Goal: Task Accomplishment & Management: Manage account settings

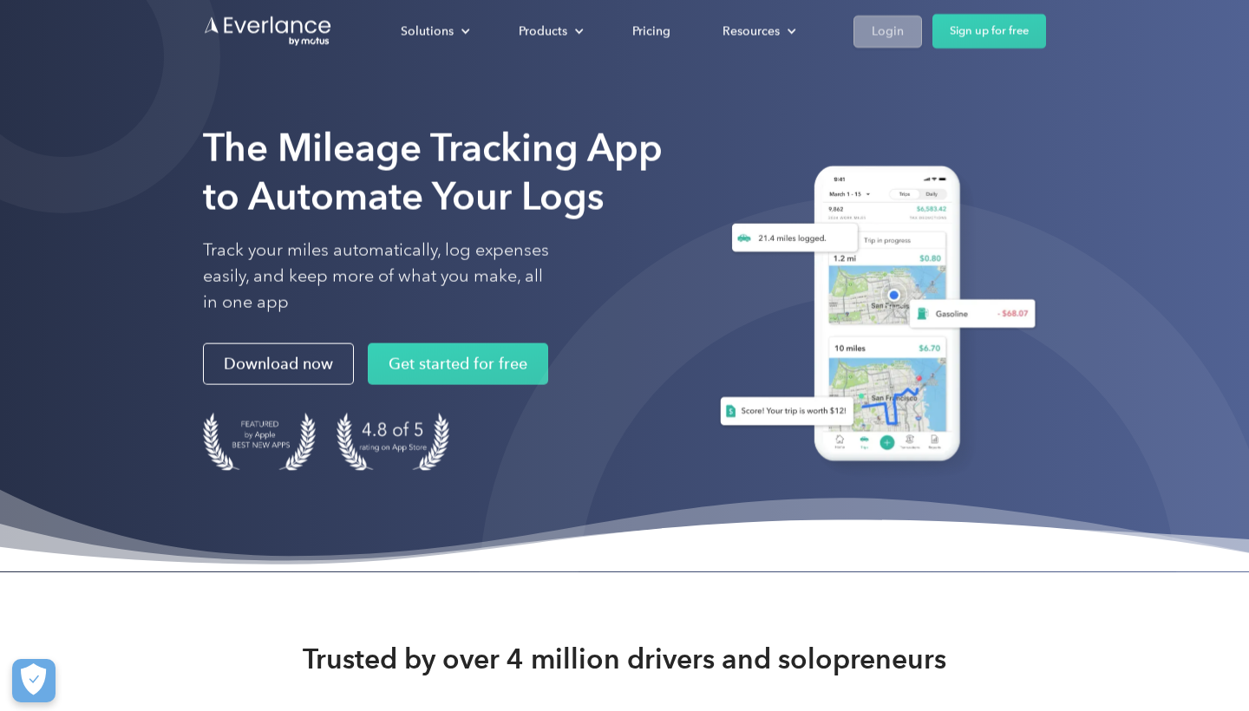
click at [880, 38] on div "Login" at bounding box center [888, 31] width 32 height 22
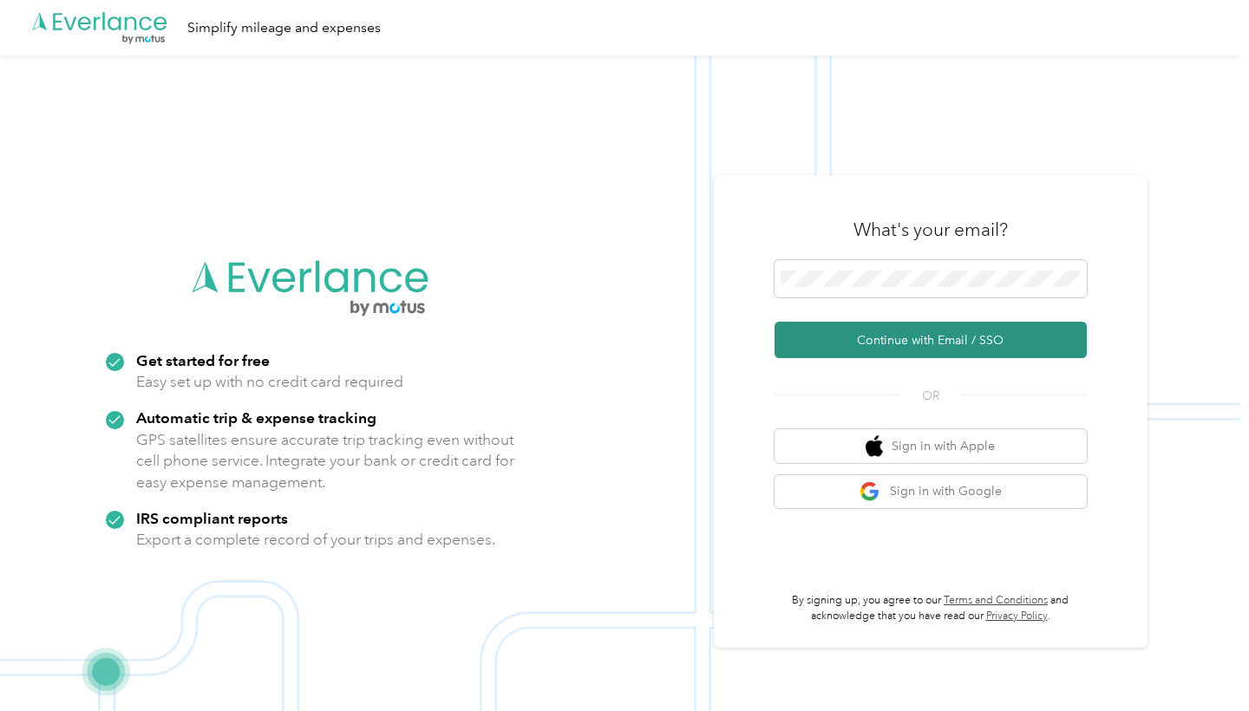
click at [897, 326] on button "Continue with Email / SSO" at bounding box center [931, 340] width 312 height 36
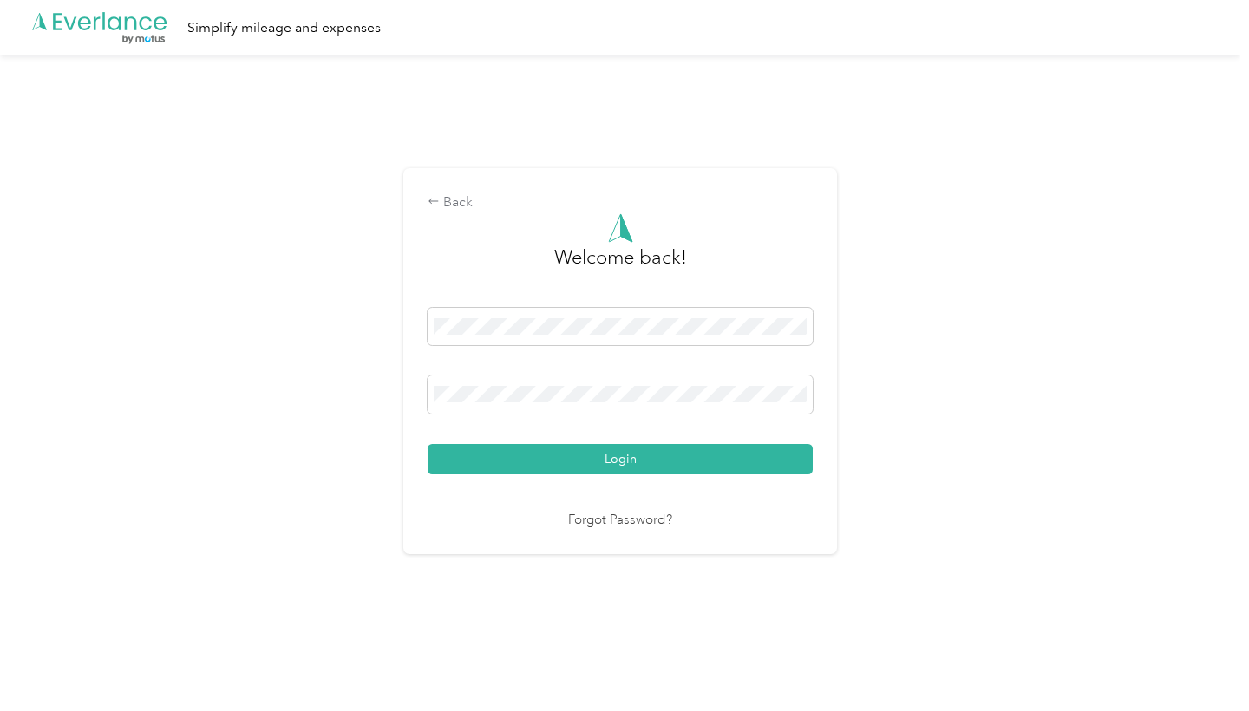
click at [625, 458] on button "Login" at bounding box center [620, 459] width 385 height 30
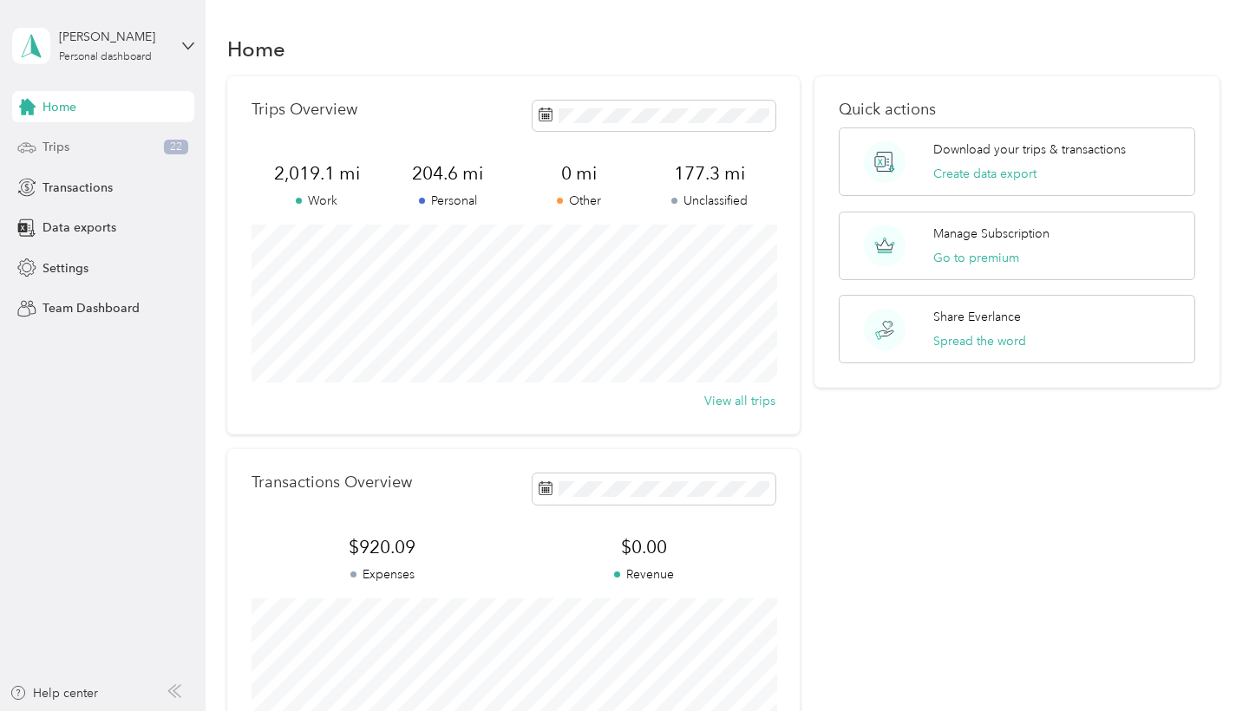
click at [78, 156] on div "Trips 22" at bounding box center [103, 147] width 182 height 31
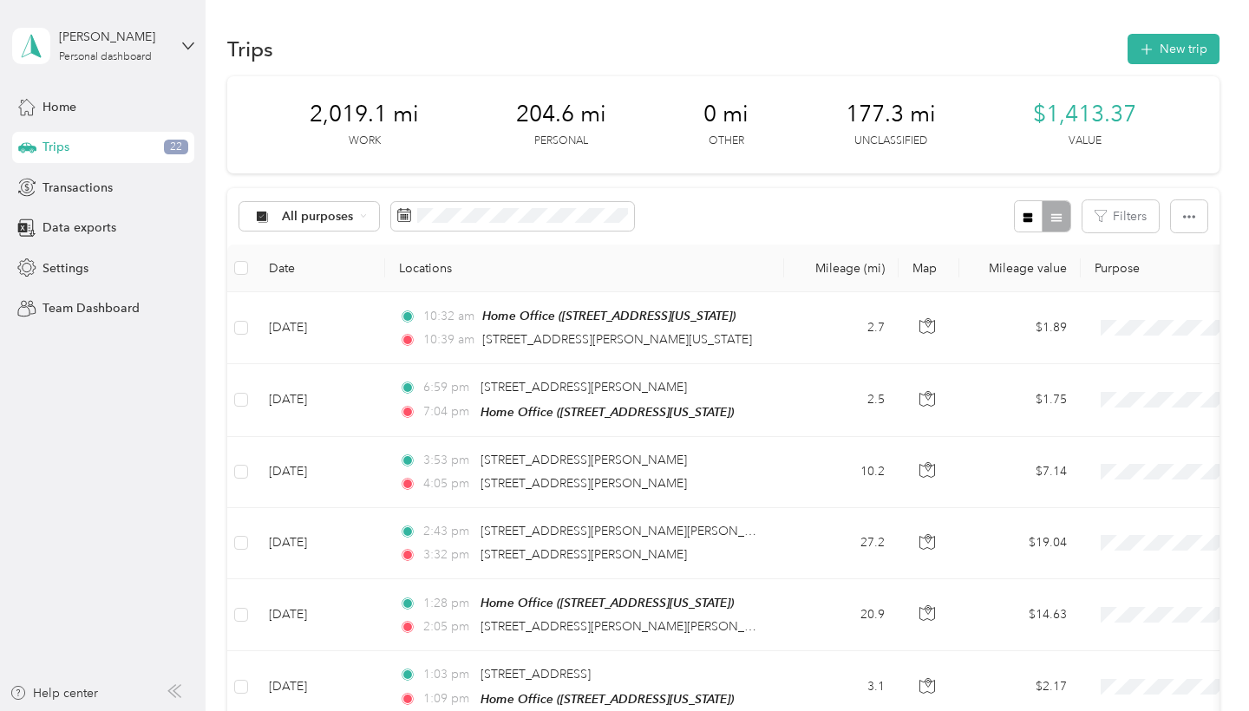
click at [56, 146] on span "Trips" at bounding box center [56, 147] width 27 height 18
click at [56, 112] on span "Home" at bounding box center [60, 107] width 34 height 18
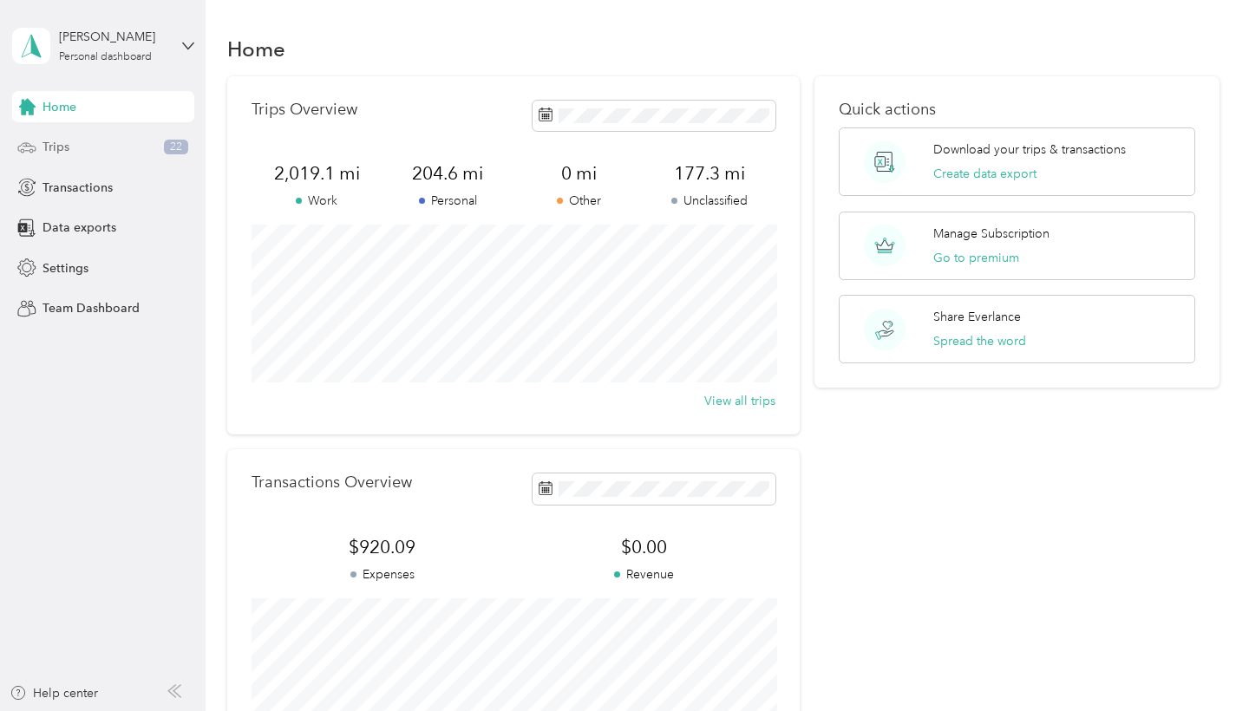
click at [70, 147] on div "Trips 22" at bounding box center [103, 147] width 182 height 31
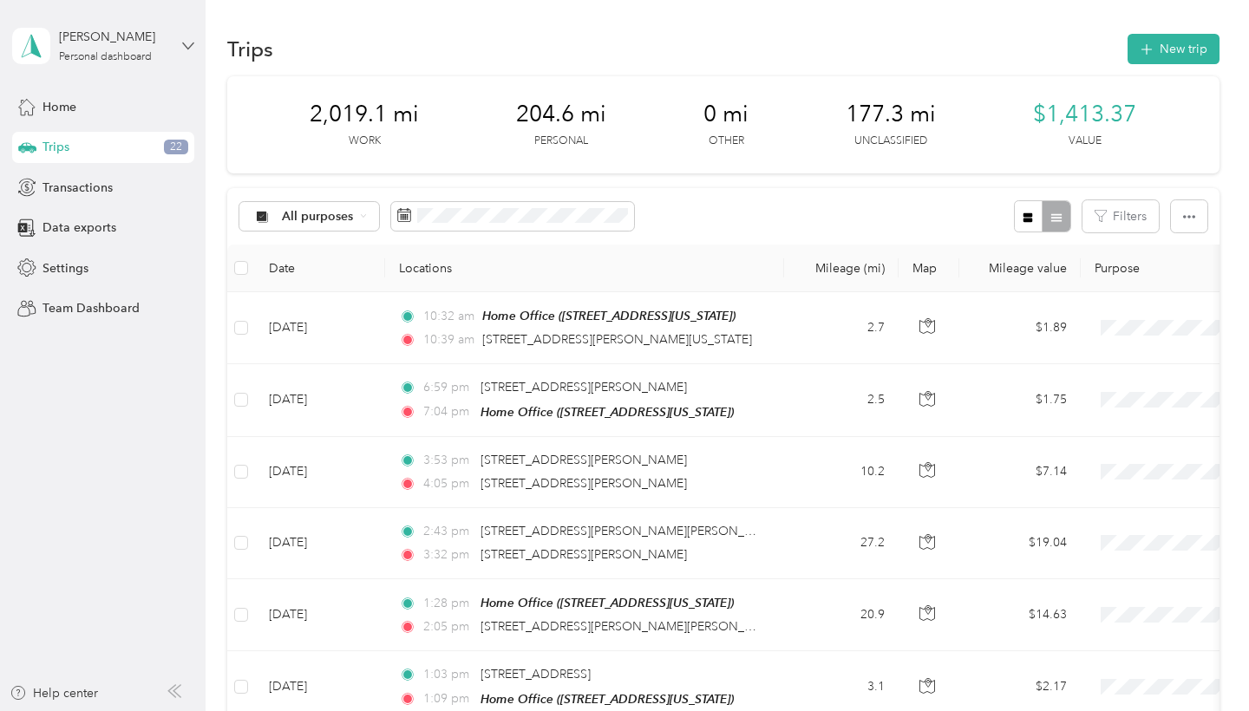
click at [188, 41] on icon at bounding box center [188, 46] width 12 height 12
click at [128, 140] on div "Log out" at bounding box center [243, 143] width 439 height 30
